Goal: Task Accomplishment & Management: Use online tool/utility

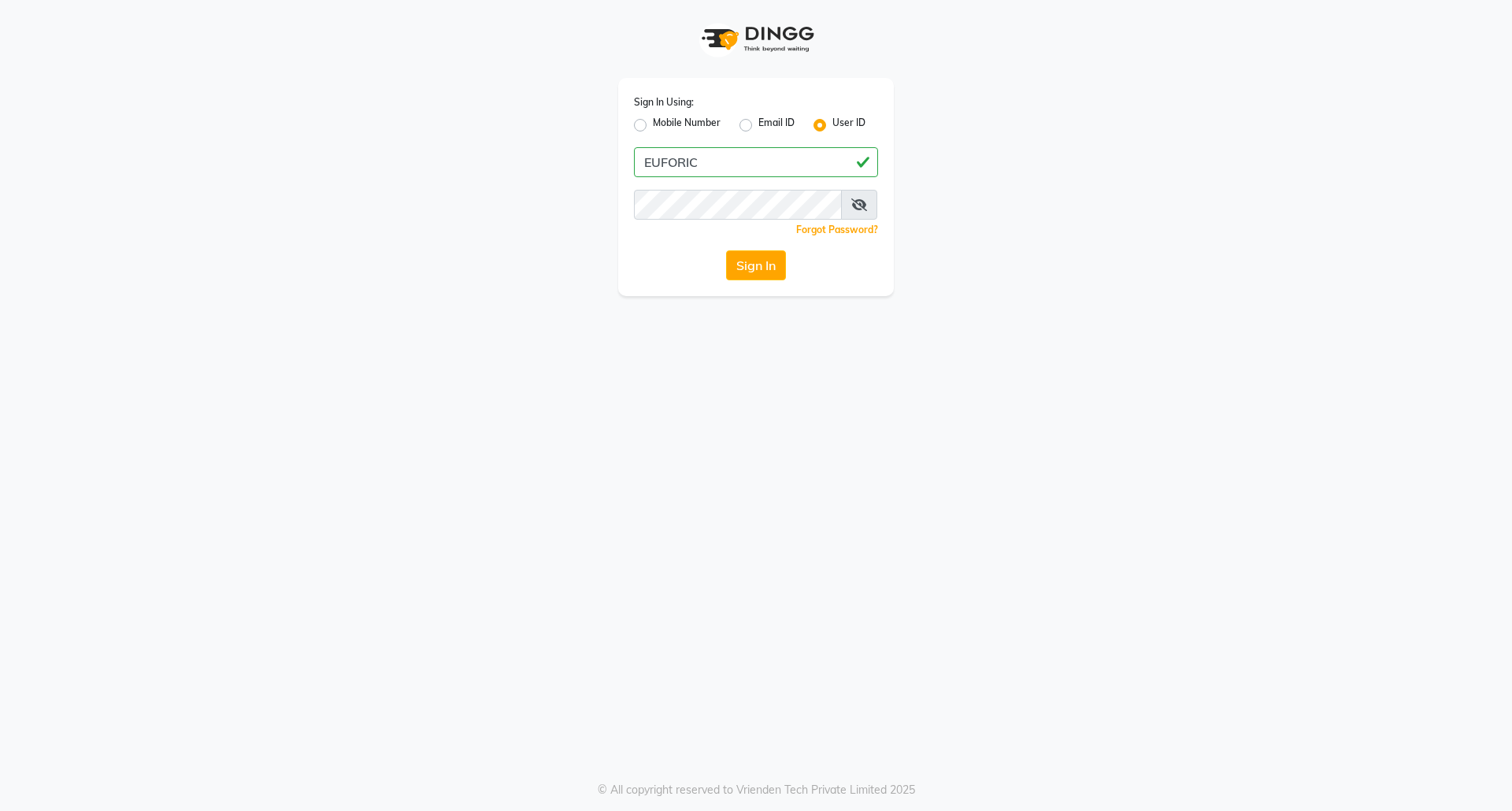
drag, startPoint x: 728, startPoint y: 153, endPoint x: 594, endPoint y: 155, distance: 134.0
click at [594, 155] on div "Sign In Using: Mobile Number Email ID User ID EUFORIC Remember me Forgot Passwo…" at bounding box center [756, 148] width 898 height 296
type input "euforic"
click at [726, 250] on button "Sign In" at bounding box center [756, 265] width 60 height 30
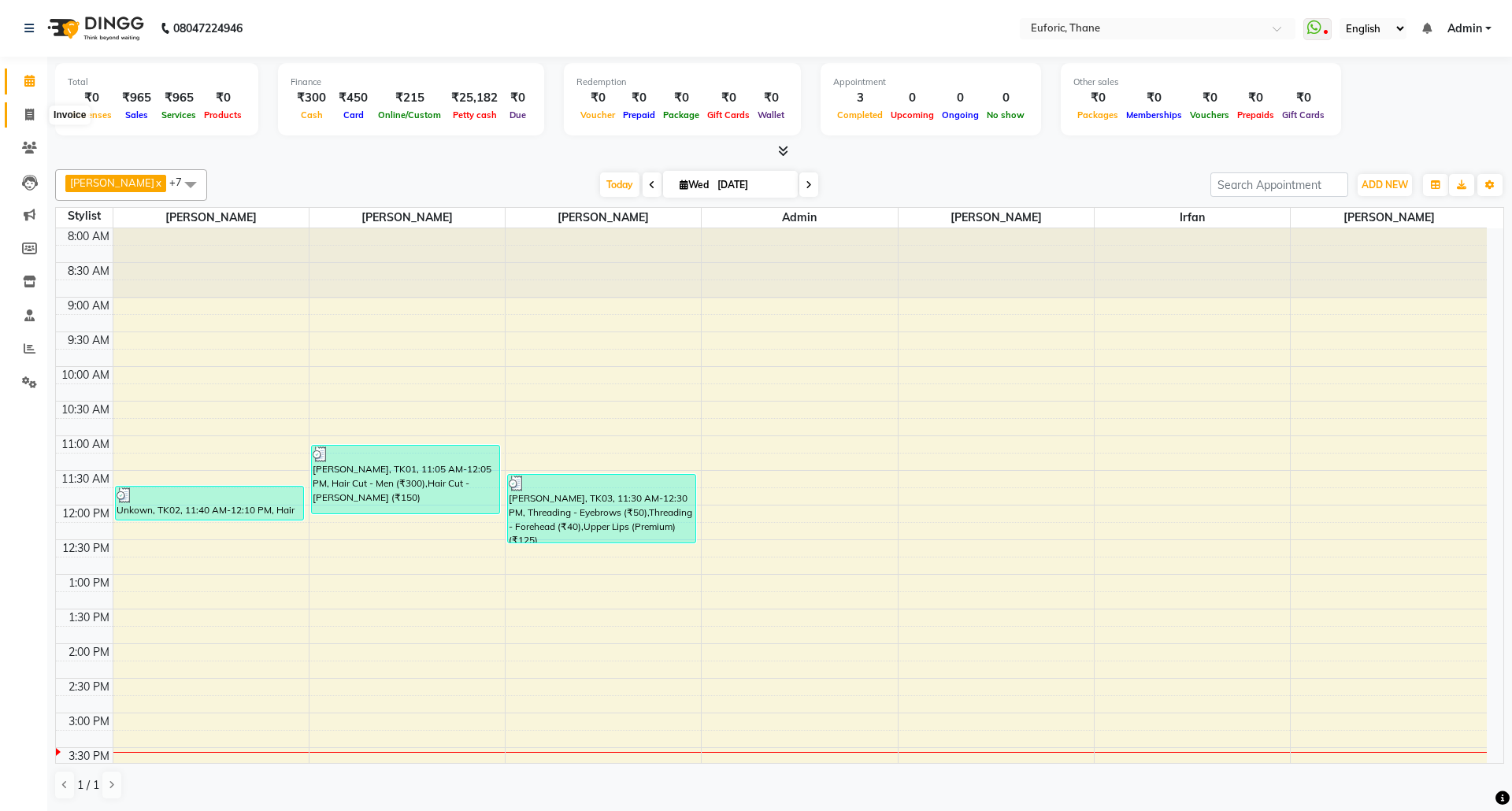
click at [36, 111] on span at bounding box center [29, 115] width 28 height 18
select select "5063"
select select "service"
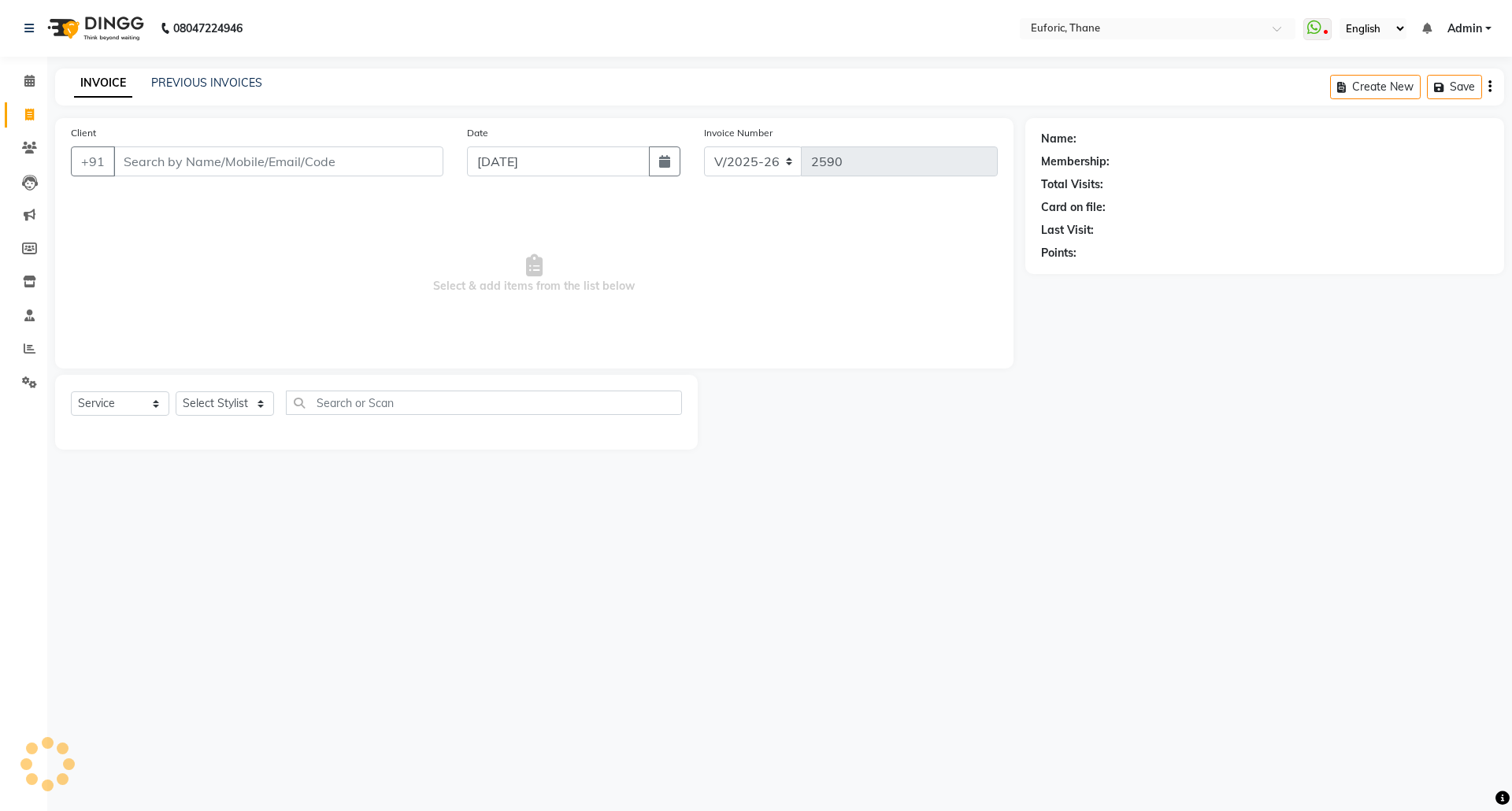
click at [222, 147] on input "Client" at bounding box center [279, 162] width 330 height 30
click at [222, 167] on input "Client" at bounding box center [279, 162] width 330 height 30
type input "8104455250"
click at [403, 170] on button "Add Client" at bounding box center [403, 162] width 81 height 30
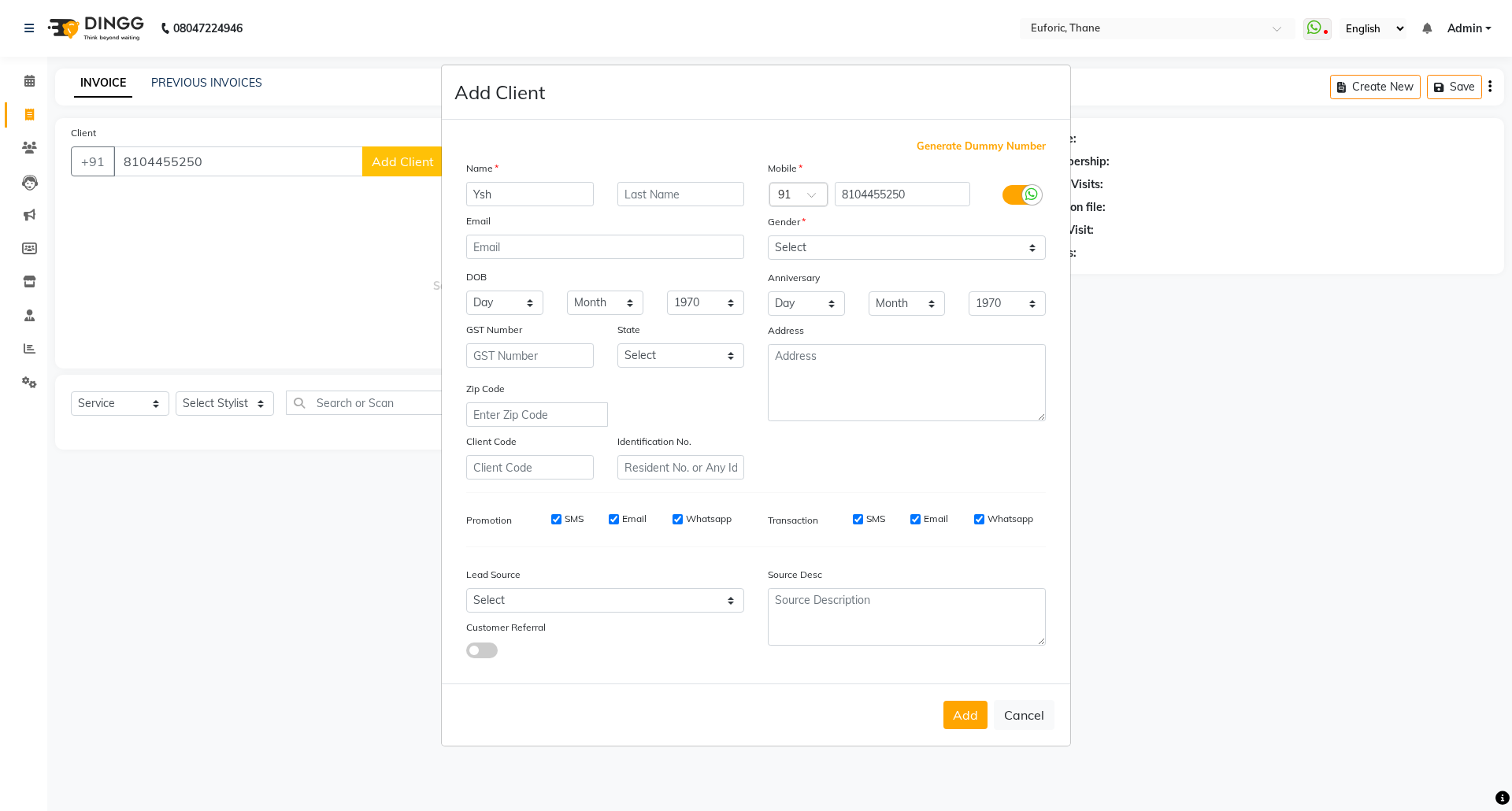
type input "Ysh"
click at [808, 240] on select "Select [DEMOGRAPHIC_DATA] [DEMOGRAPHIC_DATA] Other Prefer Not To Say" at bounding box center [907, 247] width 278 height 24
select select "[DEMOGRAPHIC_DATA]"
click at [768, 237] on select "Select [DEMOGRAPHIC_DATA] [DEMOGRAPHIC_DATA] Other Prefer Not To Say" at bounding box center [907, 247] width 278 height 24
click at [966, 709] on button "Add" at bounding box center [966, 715] width 44 height 28
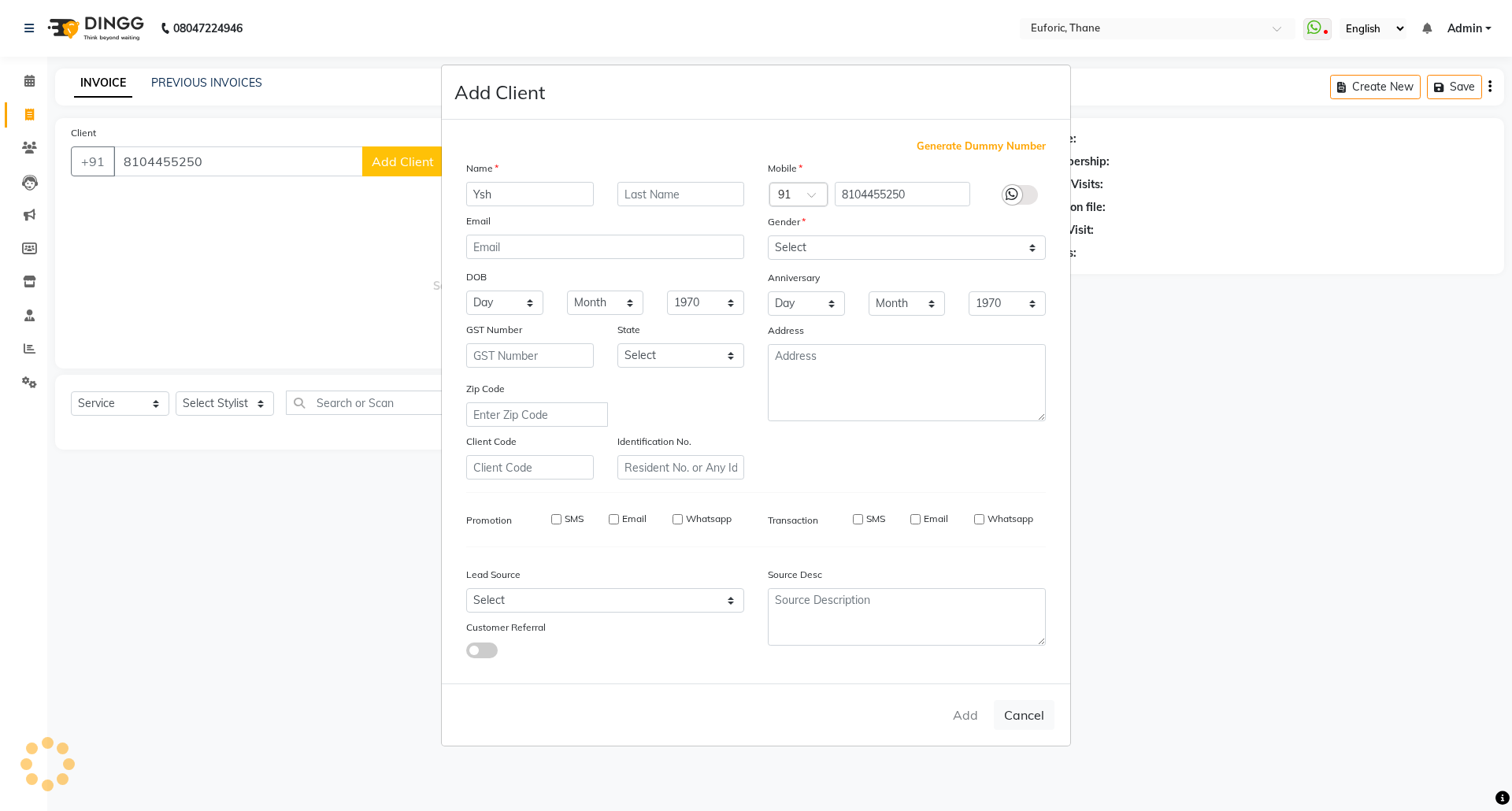
select select
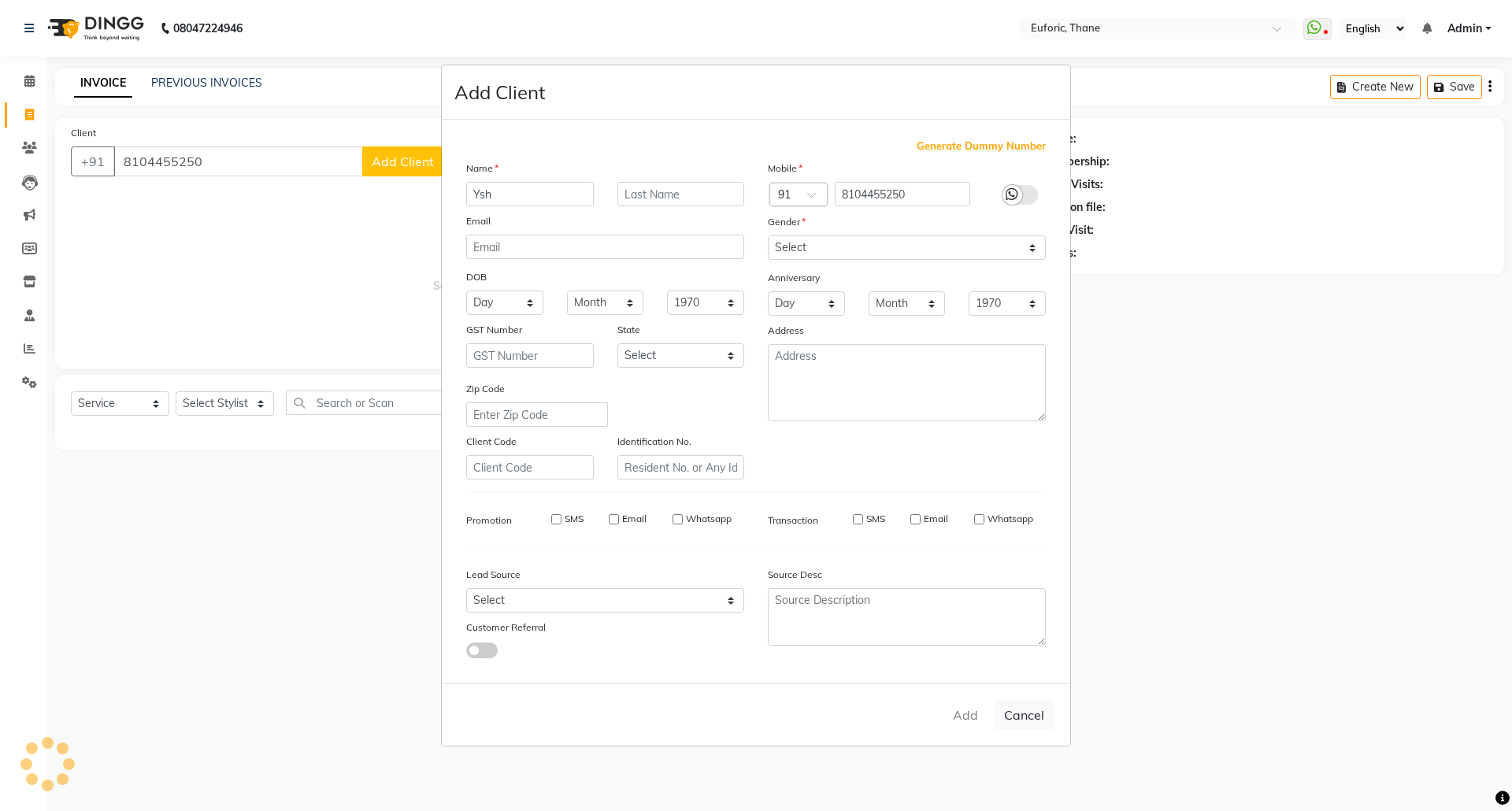
select select
checkbox input "false"
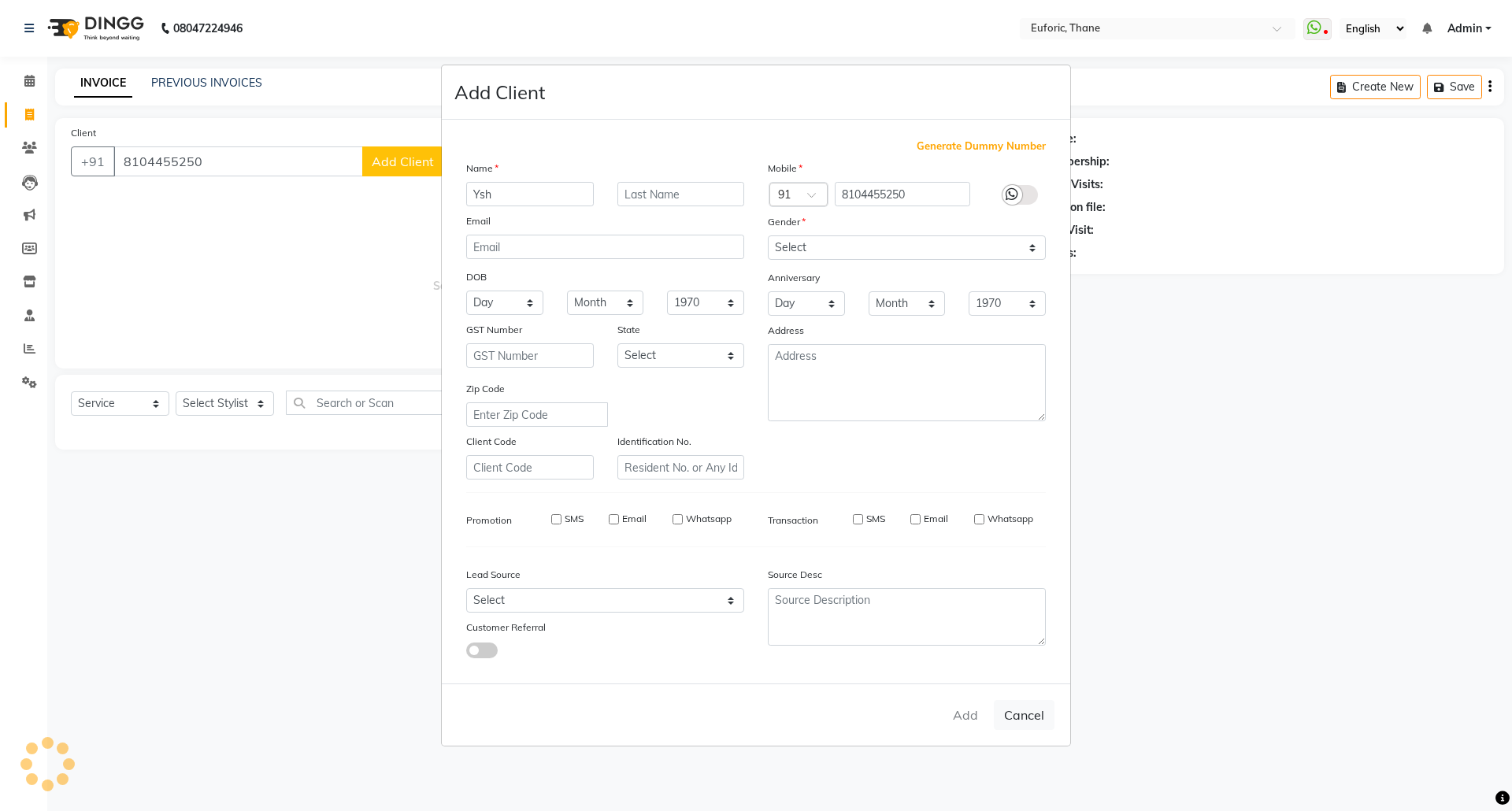
checkbox input "false"
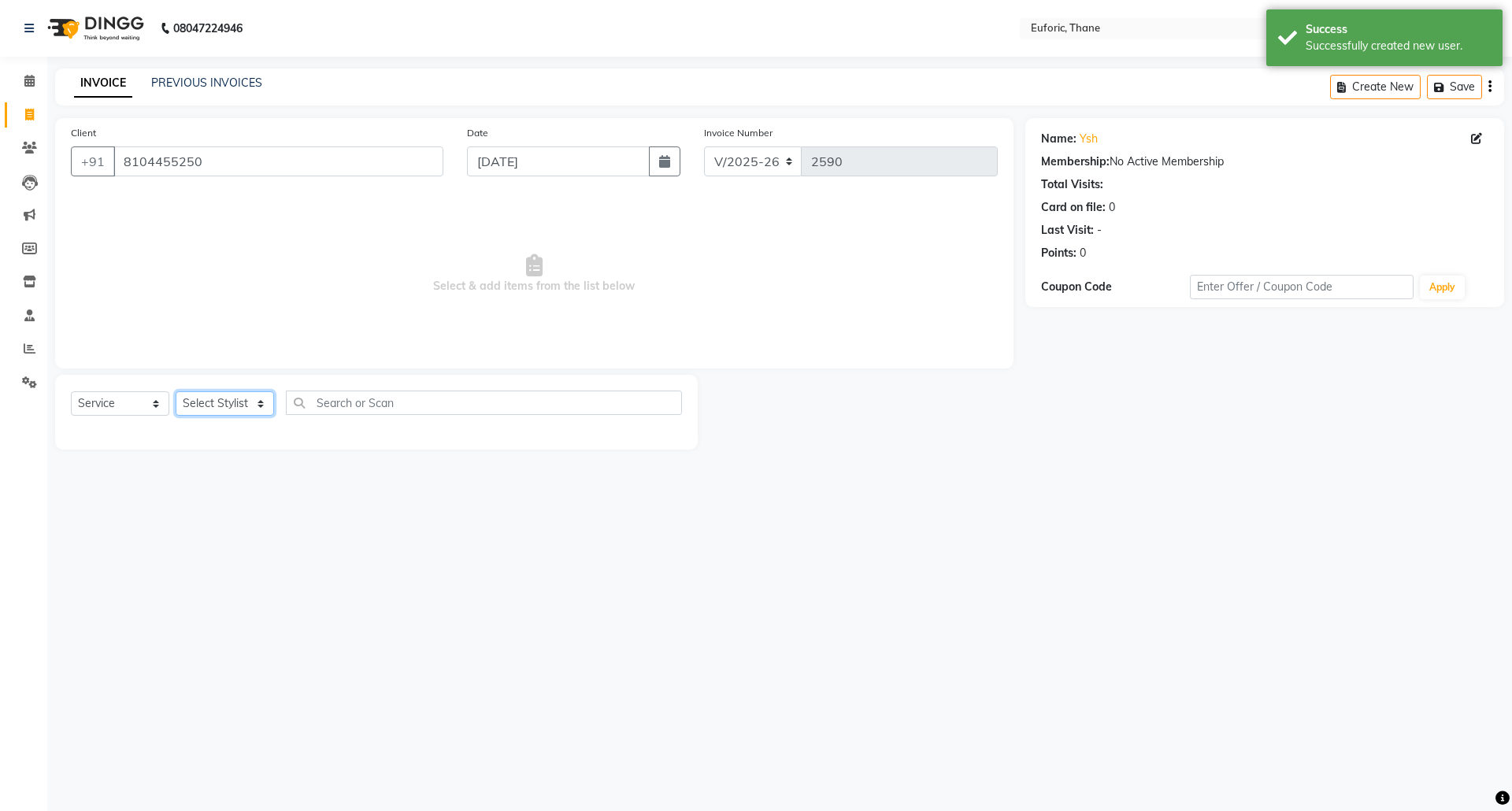
click at [242, 400] on select "Select Stylist [PERSON_NAME] Aatik Salmanai Admin [PERSON_NAME] [PERSON_NAME] […" at bounding box center [224, 404] width 99 height 24
select select "31986"
click at [175, 392] on select "Select Stylist [PERSON_NAME] Aatik Salmanai Admin [PERSON_NAME] [PERSON_NAME] […" at bounding box center [224, 404] width 99 height 24
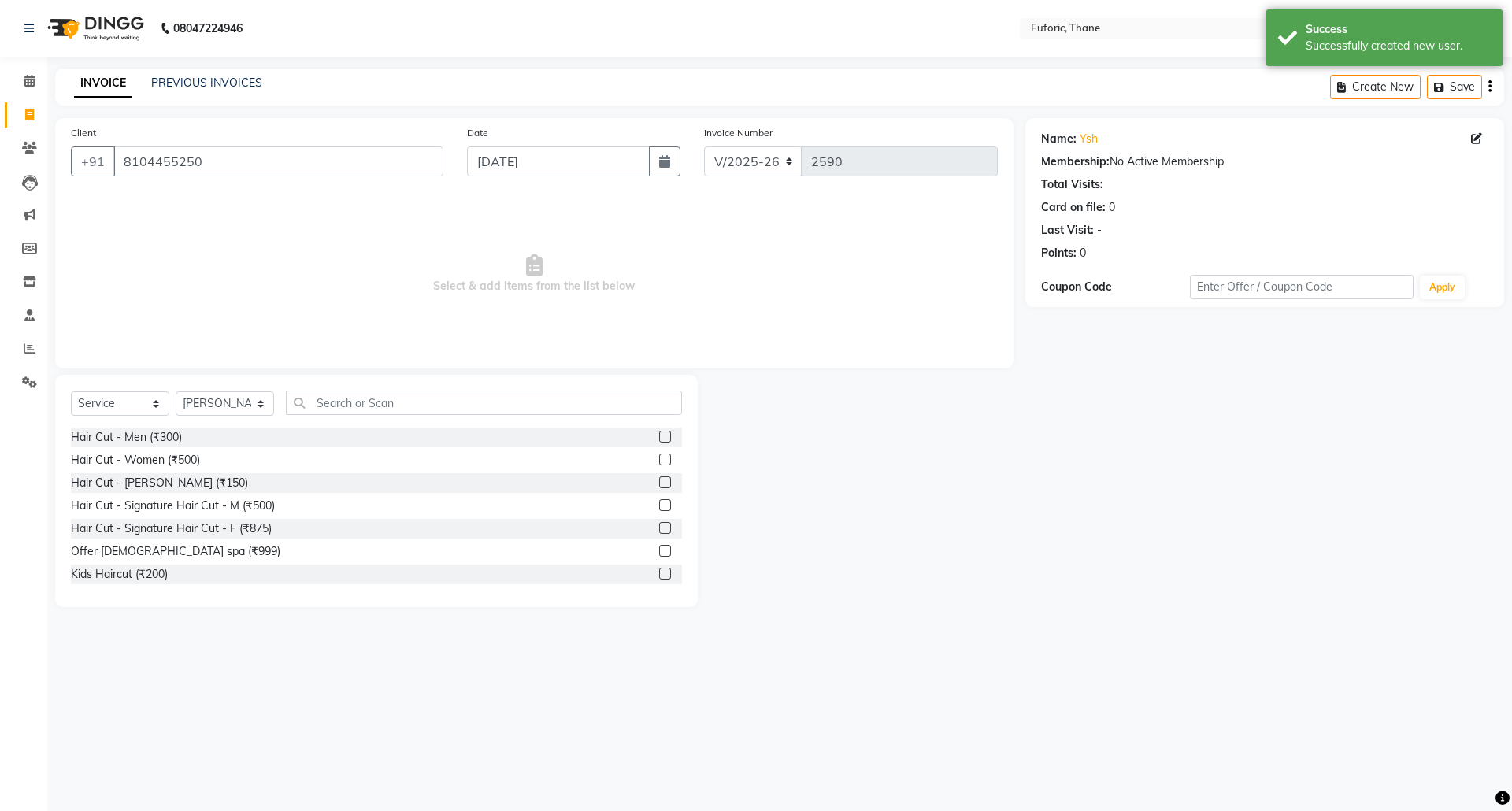
click at [641, 442] on div "Hair Cut - Men (₹300)" at bounding box center [377, 437] width 611 height 20
click at [659, 441] on label at bounding box center [665, 437] width 12 height 12
click at [659, 441] on input "checkbox" at bounding box center [664, 437] width 10 height 10
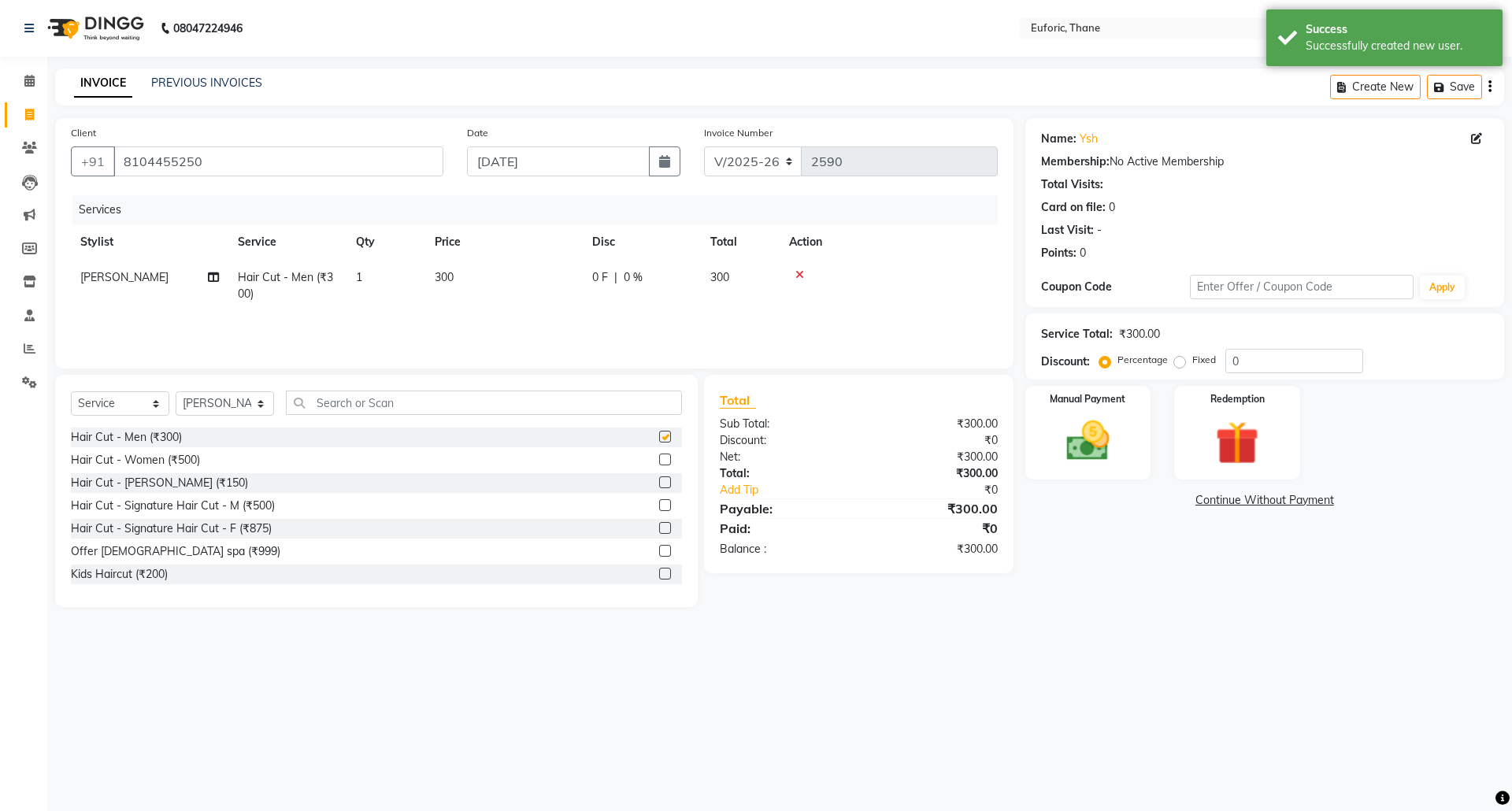
checkbox input "false"
drag, startPoint x: 1112, startPoint y: 443, endPoint x: 1146, endPoint y: 482, distance: 51.7
click at [1112, 445] on img at bounding box center [1088, 441] width 73 height 52
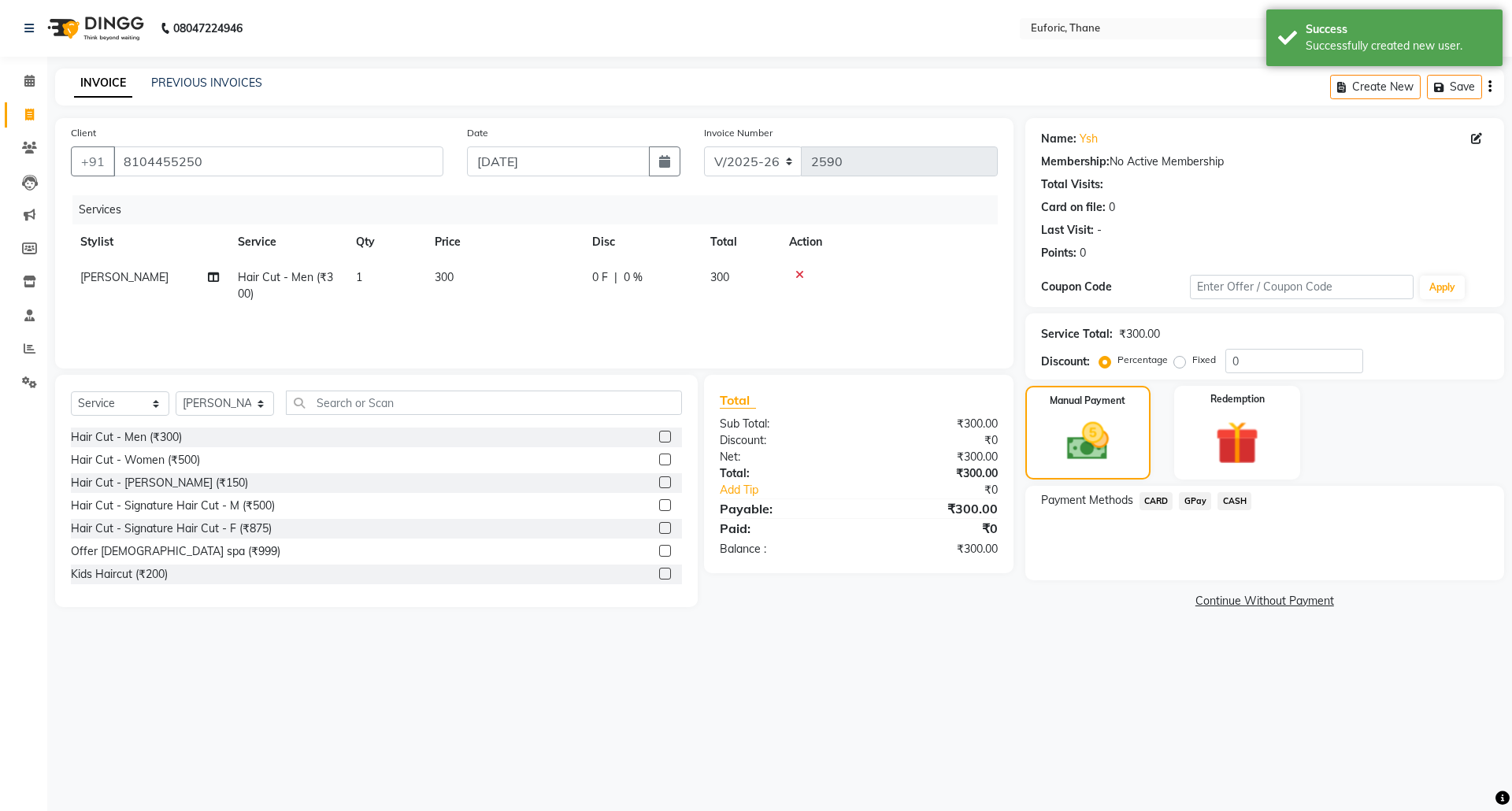
click at [1236, 494] on span "CASH" at bounding box center [1234, 501] width 34 height 18
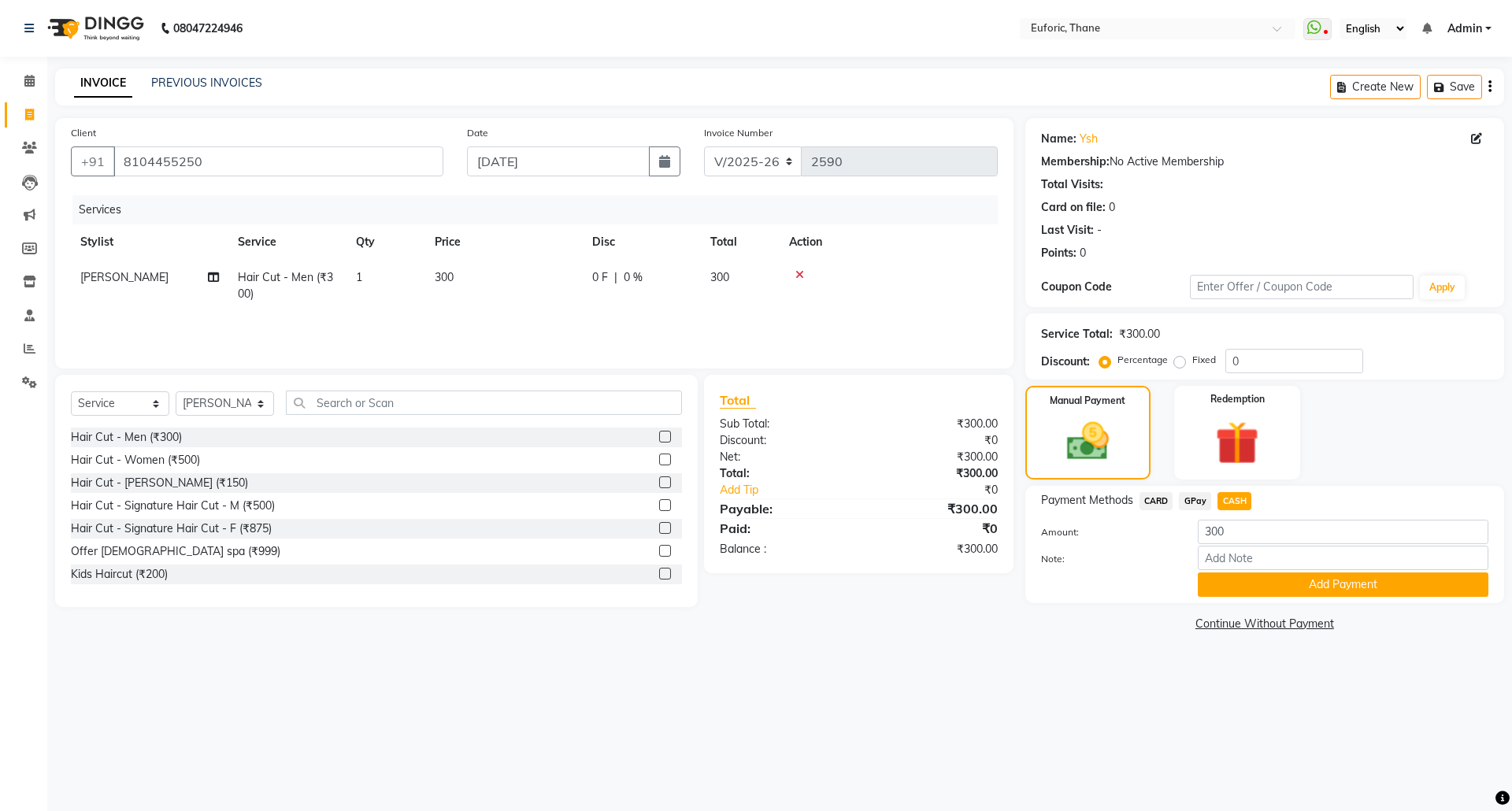
click at [1267, 584] on button "Add Payment" at bounding box center [1343, 584] width 291 height 24
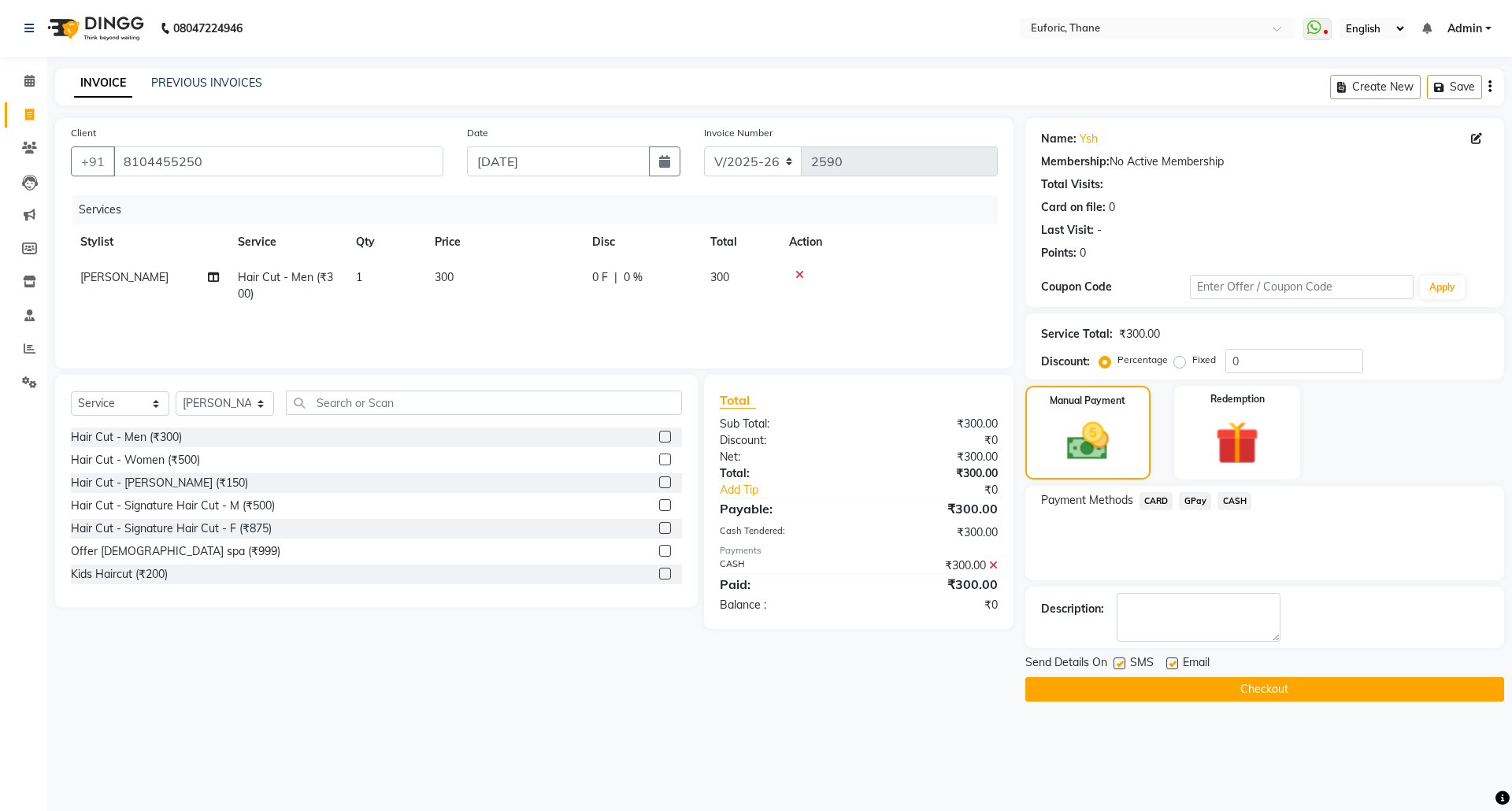
click at [1309, 671] on div "Send Details On SMS Email" at bounding box center [1265, 664] width 478 height 20
click at [1305, 689] on button "Checkout" at bounding box center [1265, 689] width 478 height 24
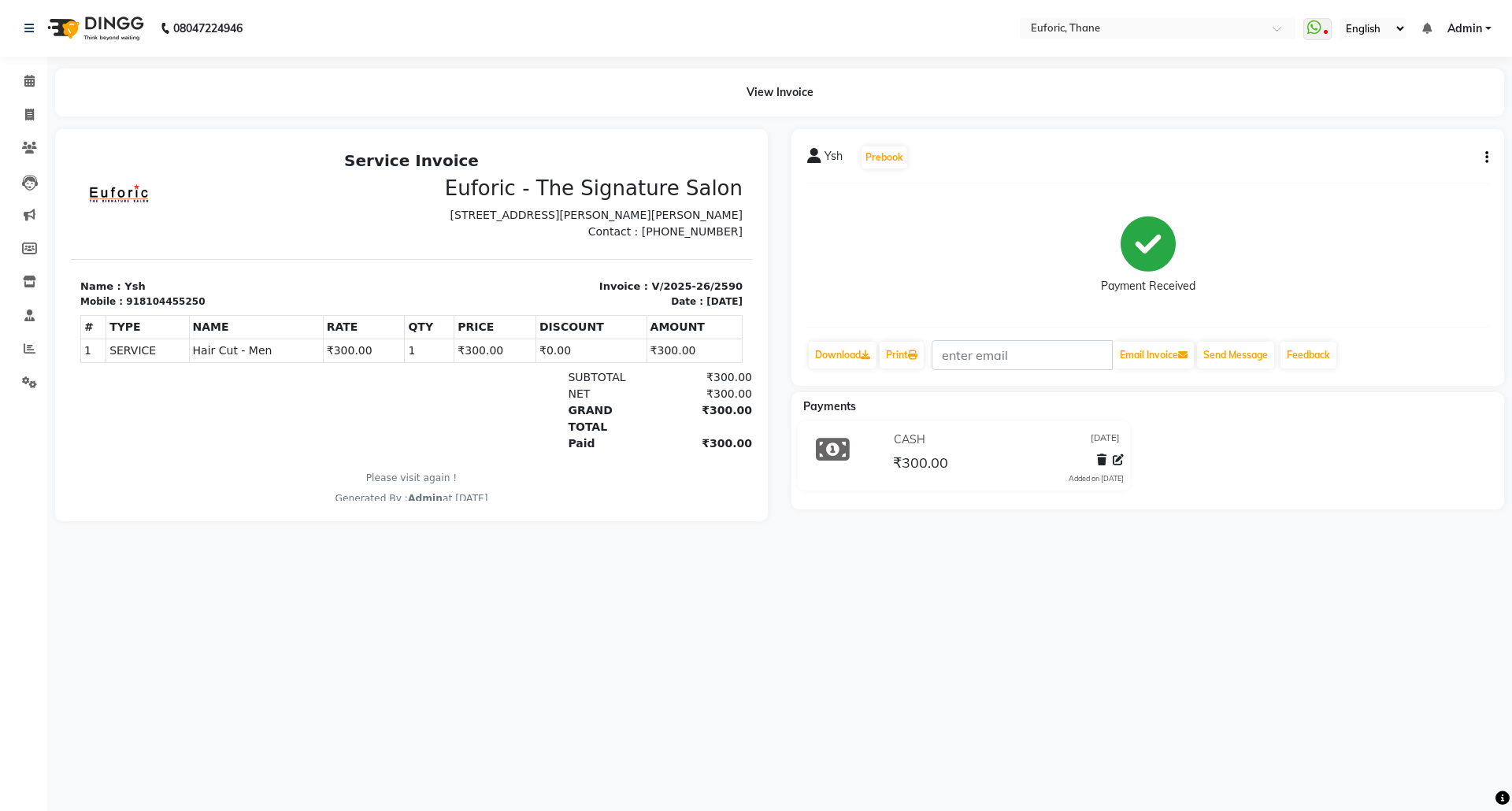
click at [1477, 27] on span "Admin" at bounding box center [1465, 28] width 35 height 17
click at [1424, 114] on link "Sign out" at bounding box center [1411, 108] width 144 height 24
